Goal: Information Seeking & Learning: Find specific page/section

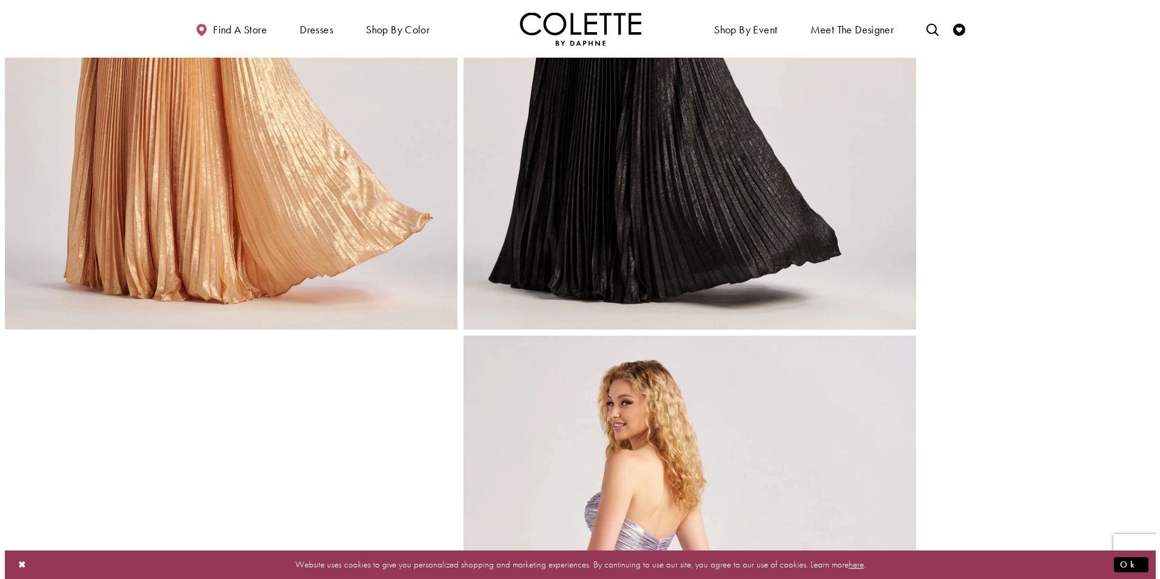
scroll to position [1651, 0]
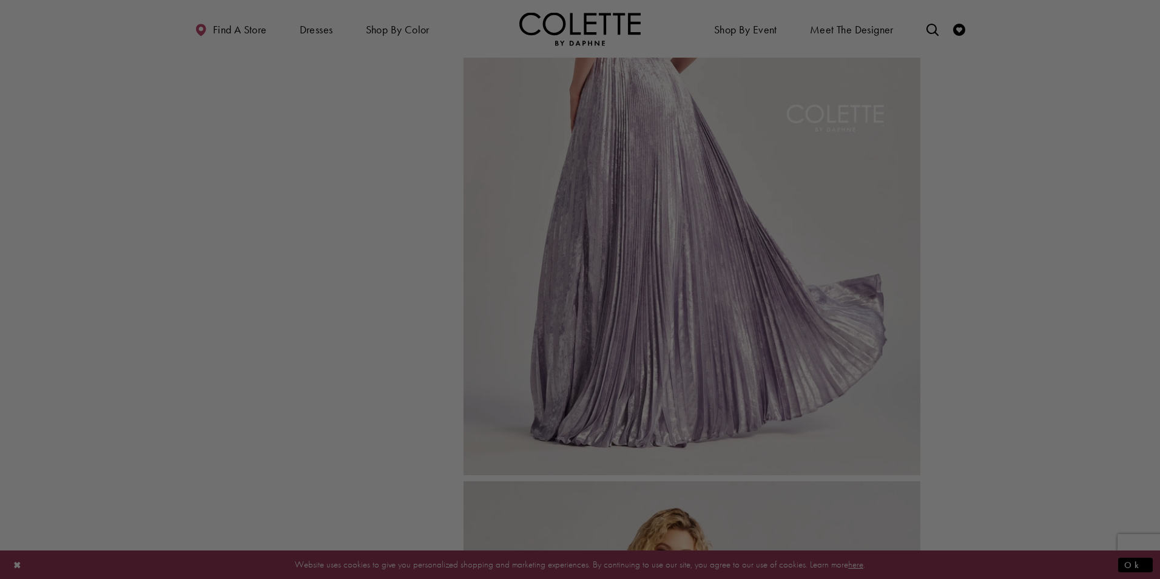
click at [975, 270] on div at bounding box center [585, 292] width 1171 height 585
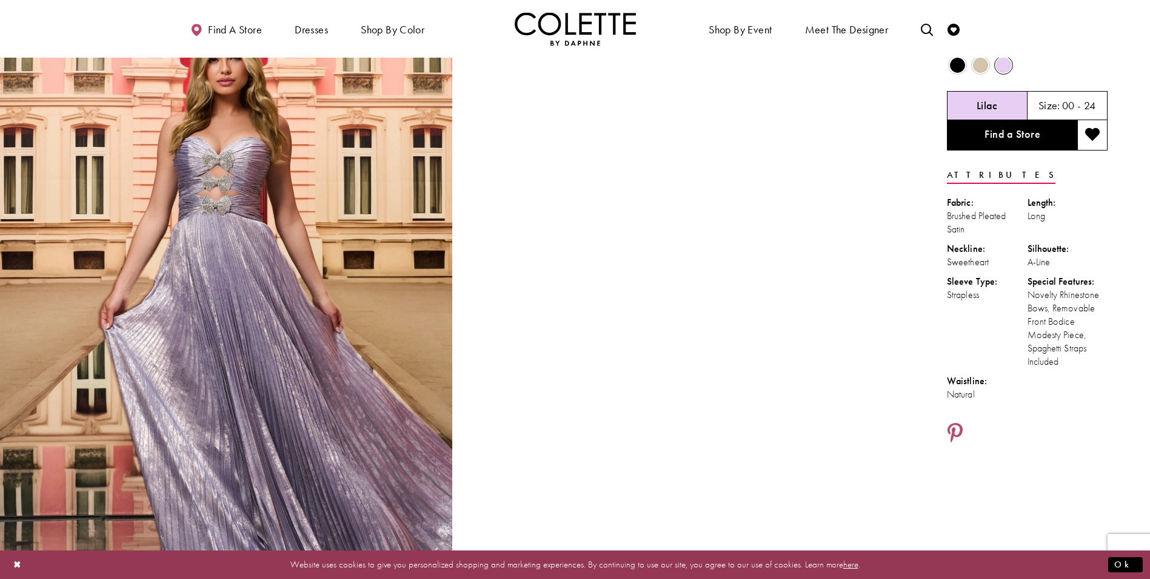
click at [949, 254] on div "Neckline:" at bounding box center [987, 248] width 81 height 13
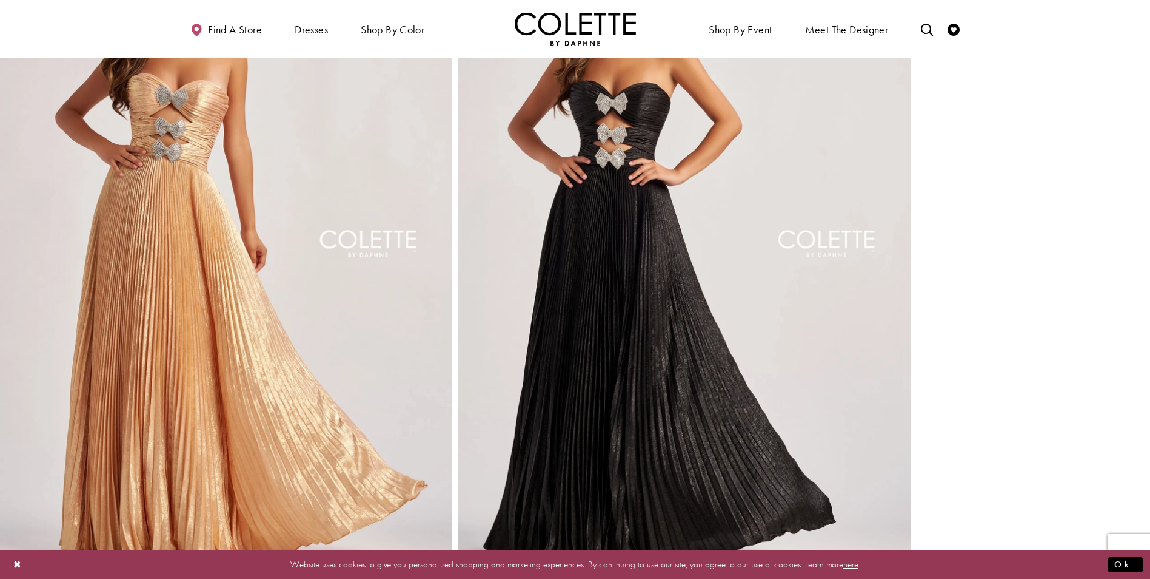
scroll to position [1031, 0]
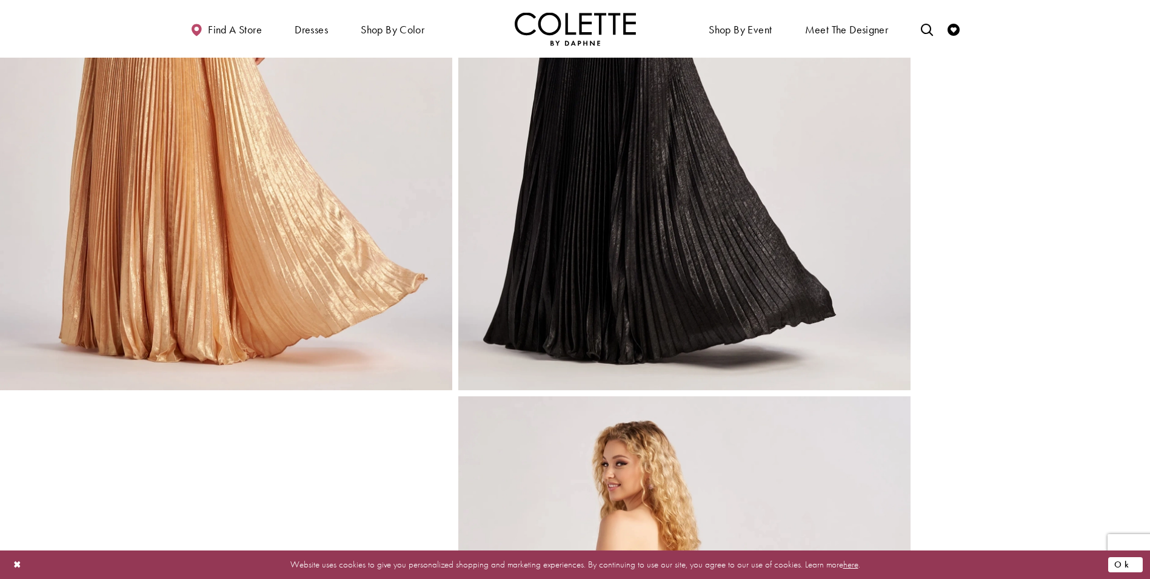
click at [1127, 563] on button "Ok" at bounding box center [1126, 564] width 35 height 15
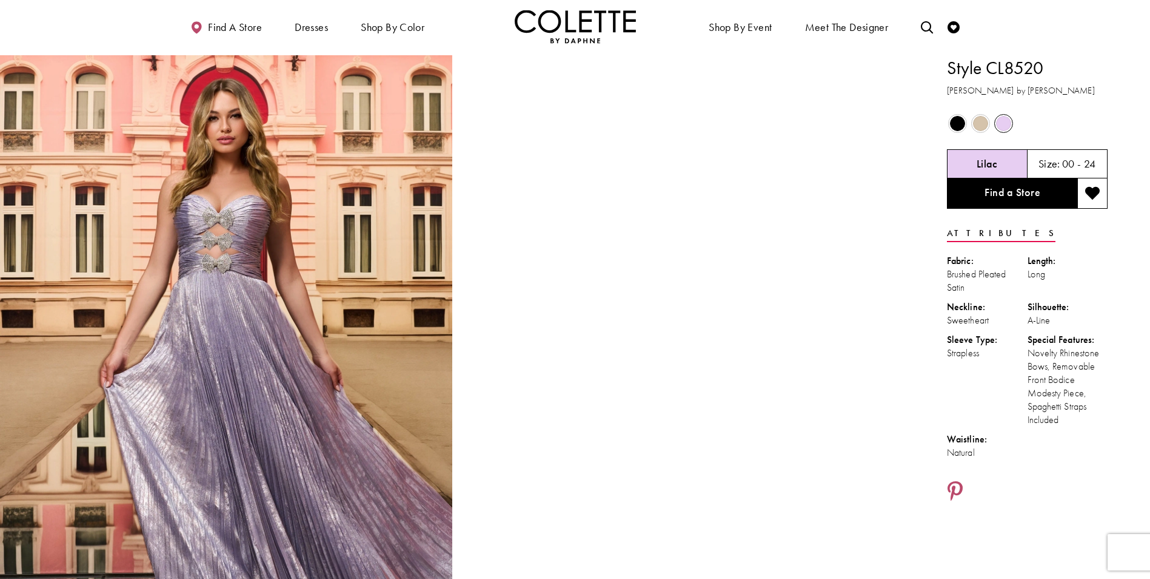
scroll to position [0, 0]
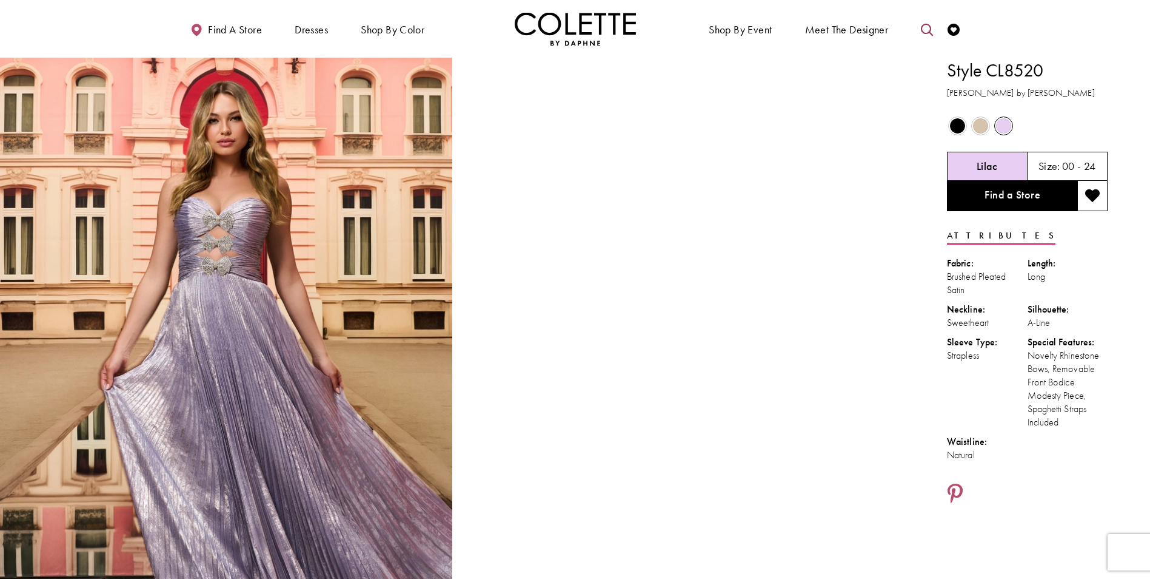
click at [927, 38] on link "Toggle search" at bounding box center [927, 28] width 18 height 33
click at [839, 30] on input "Search" at bounding box center [866, 30] width 146 height 18
type input "**********"
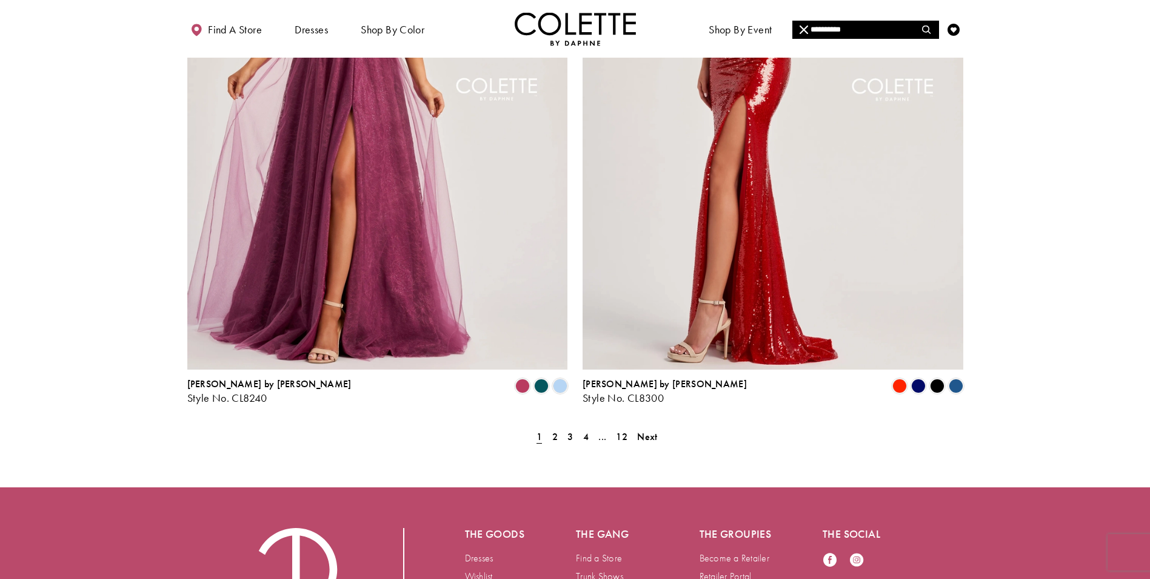
scroll to position [2186, 0]
